Goal: Book appointment/travel/reservation

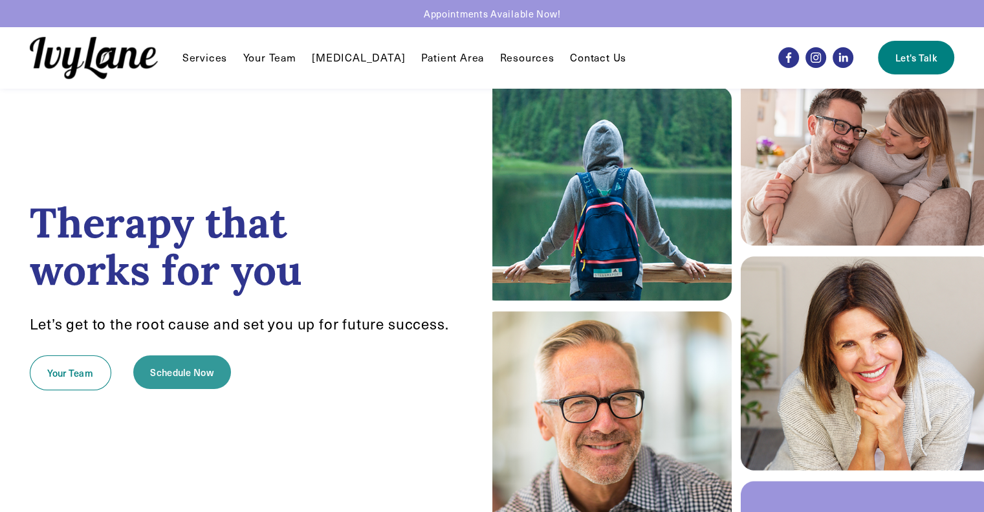
click at [197, 372] on link "Schedule Now" at bounding box center [182, 372] width 98 height 34
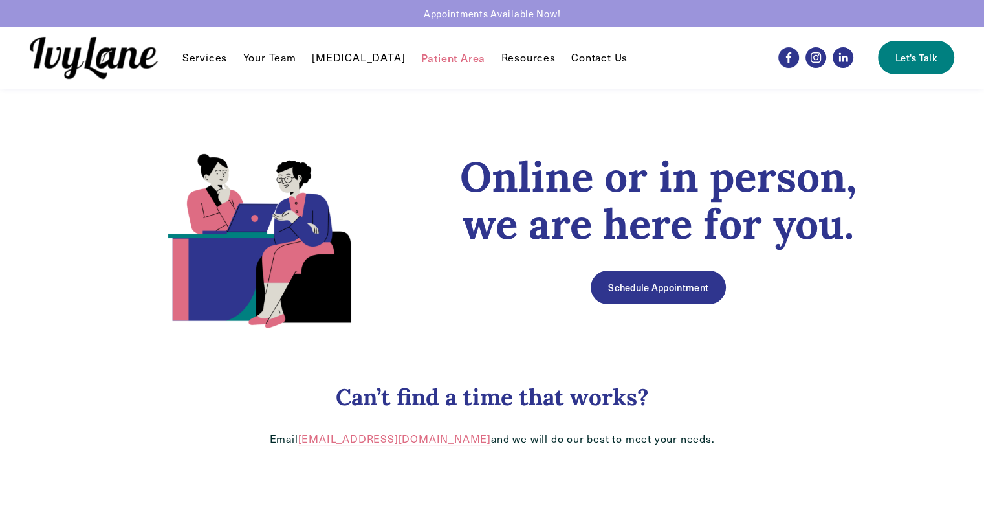
click at [269, 62] on link "Your Team" at bounding box center [269, 58] width 53 height 16
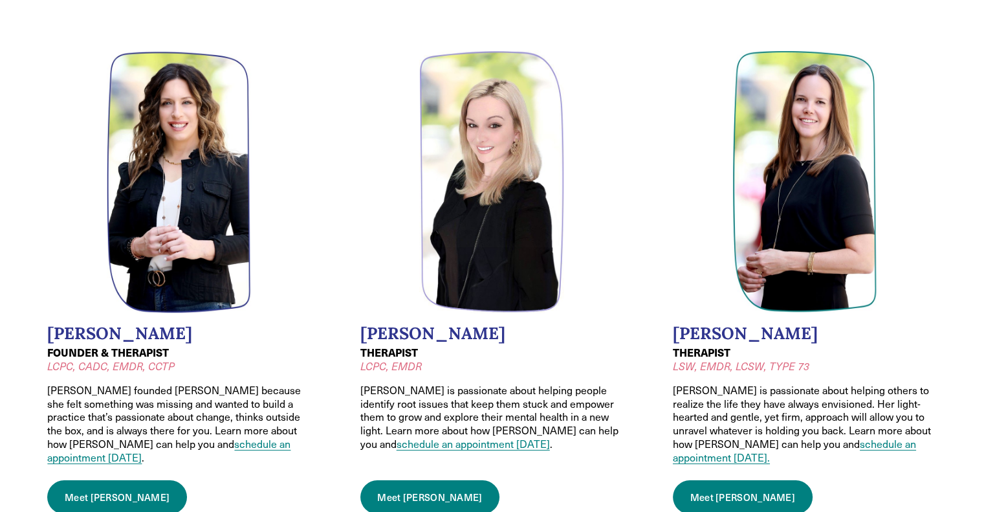
scroll to position [135, 0]
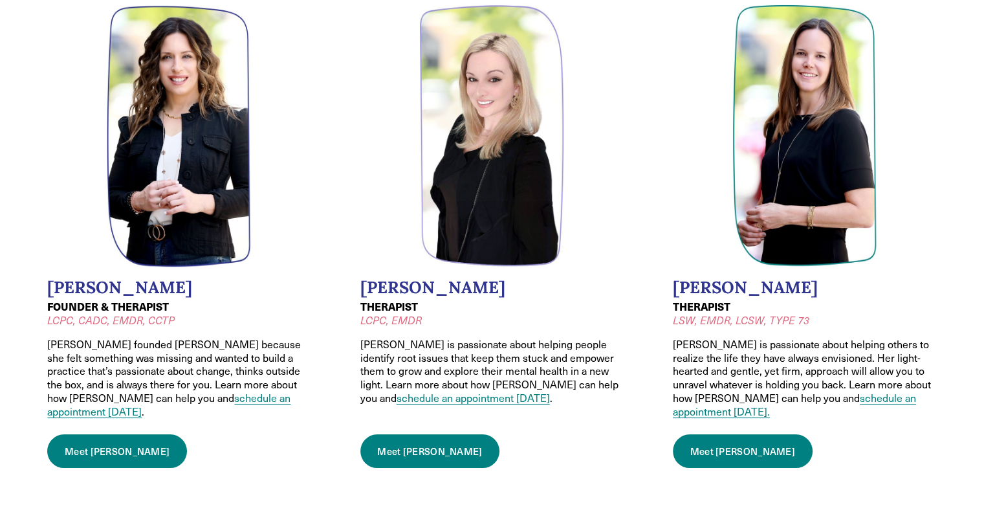
click at [96, 434] on link "Meet [PERSON_NAME]" at bounding box center [117, 451] width 140 height 34
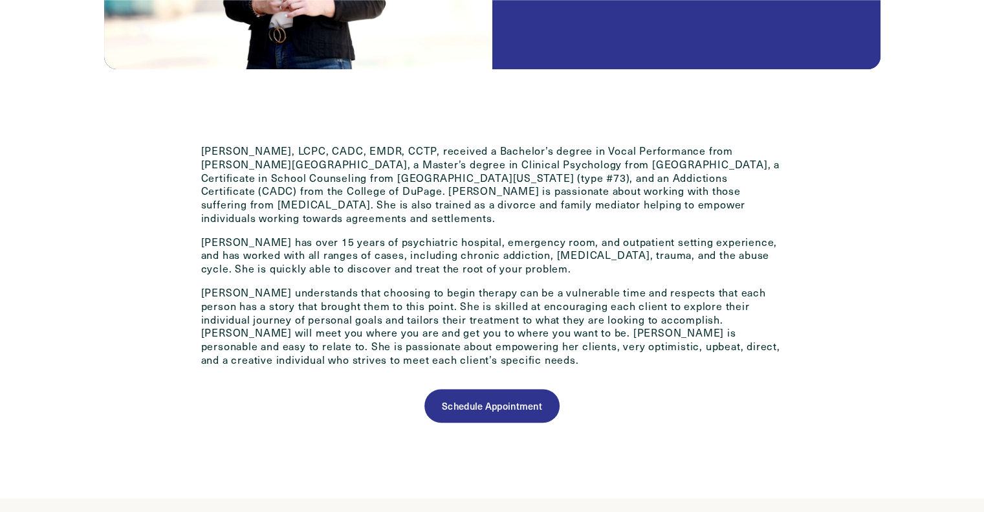
scroll to position [786, 0]
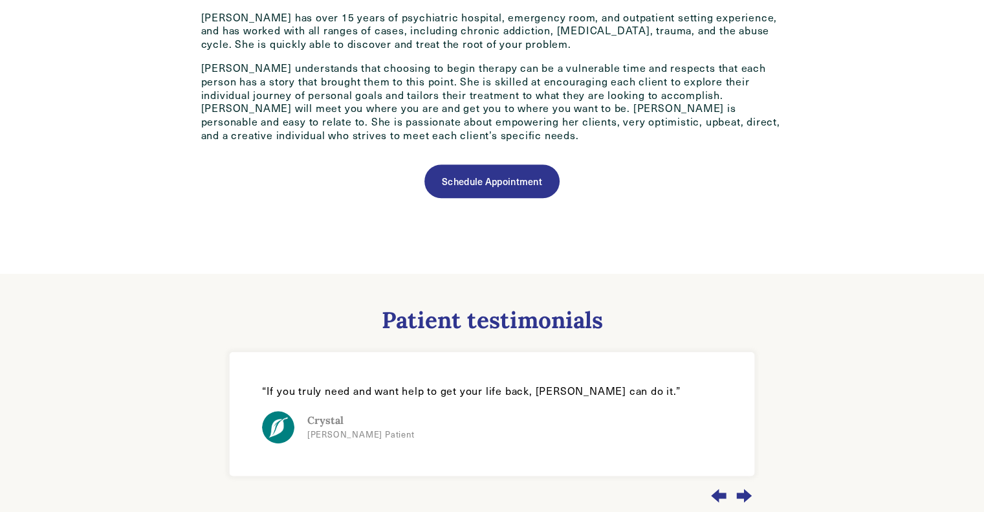
click at [122, 309] on div "Patient testimonials [GEOGRAPHIC_DATA] [PERSON_NAME] Patient Crystal [PERSON_NA…" at bounding box center [492, 410] width 777 height 272
click at [474, 179] on link "Schedule Appointment" at bounding box center [492, 181] width 135 height 34
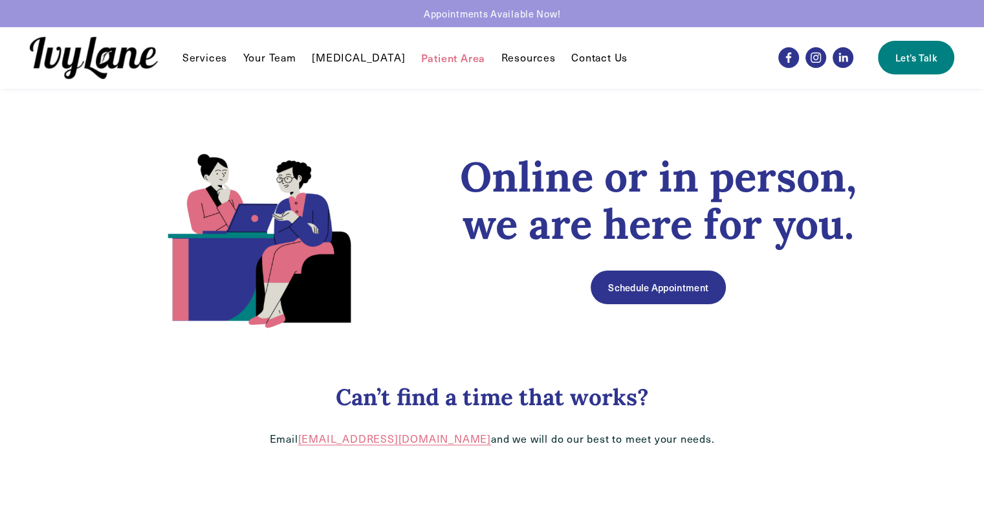
click at [626, 287] on link "Schedule Appointment" at bounding box center [658, 287] width 135 height 34
